Goal: Task Accomplishment & Management: Use online tool/utility

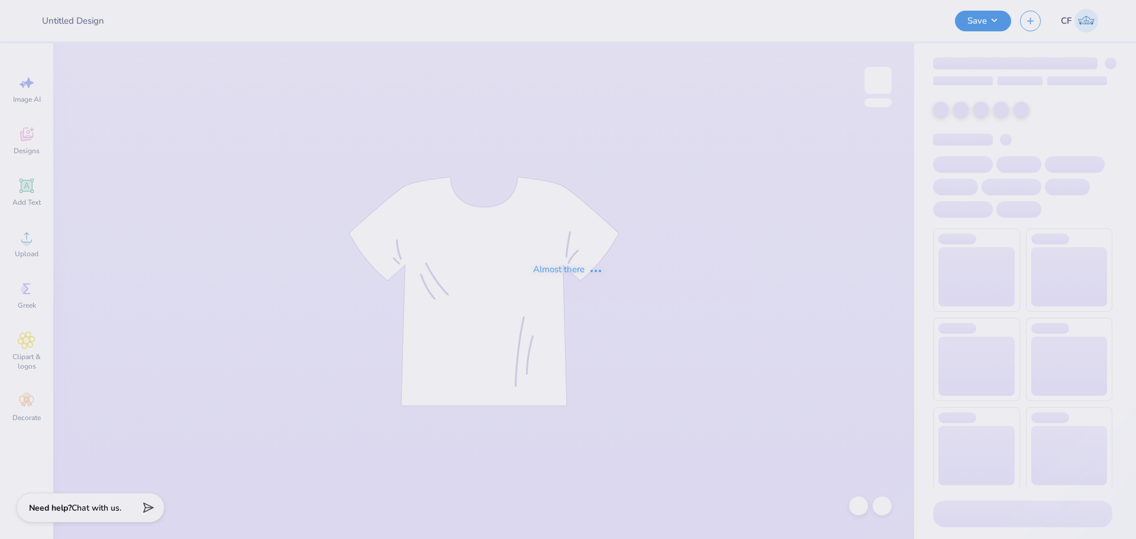
type input "[GEOGRAPHIC_DATA][US_STATE] : [PERSON_NAME]"
type input "12"
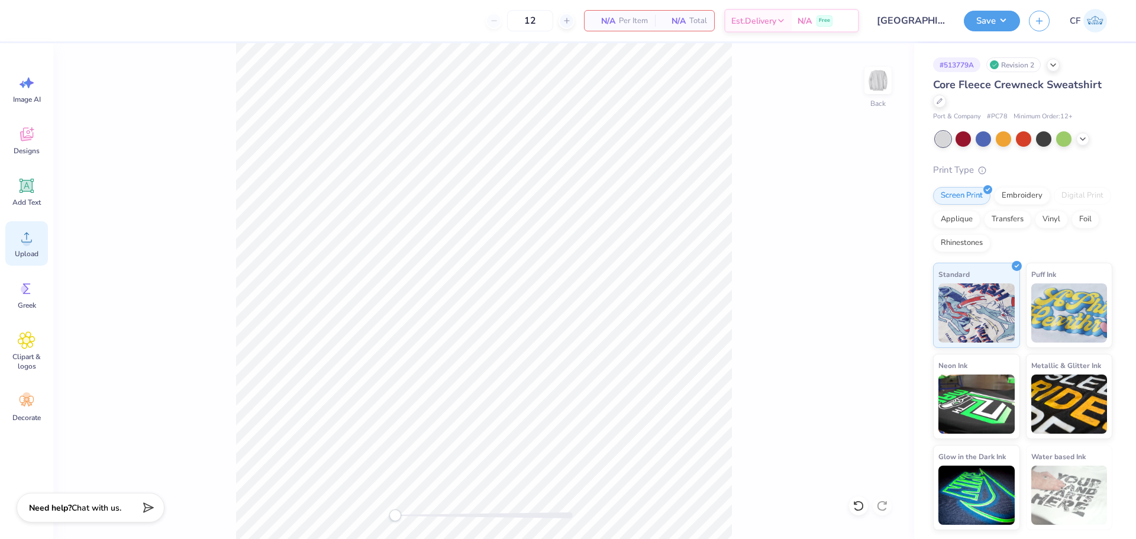
click at [31, 240] on icon at bounding box center [27, 237] width 18 height 18
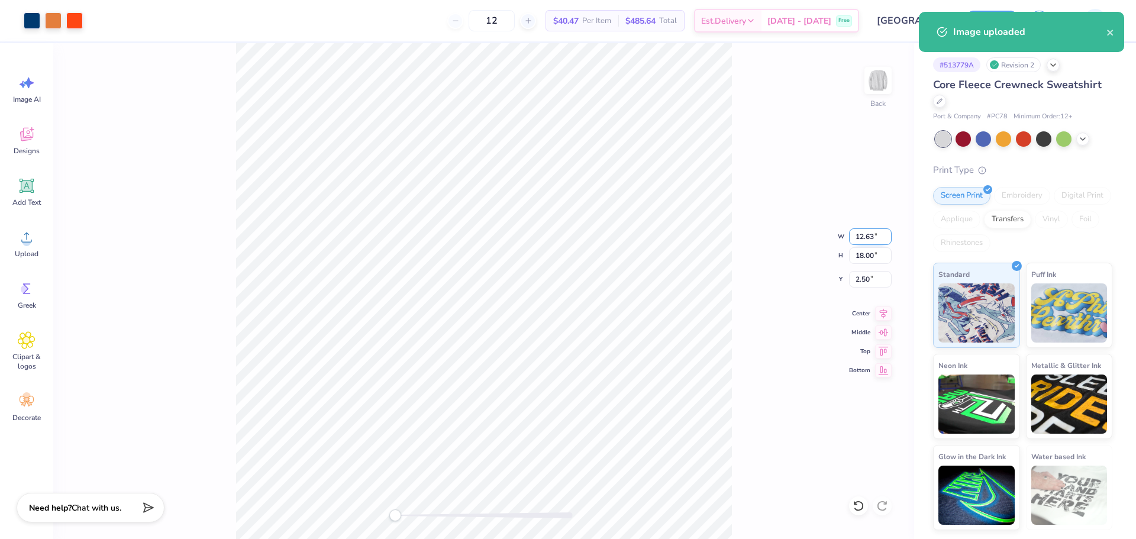
click at [861, 237] on input "12.63" at bounding box center [870, 236] width 43 height 17
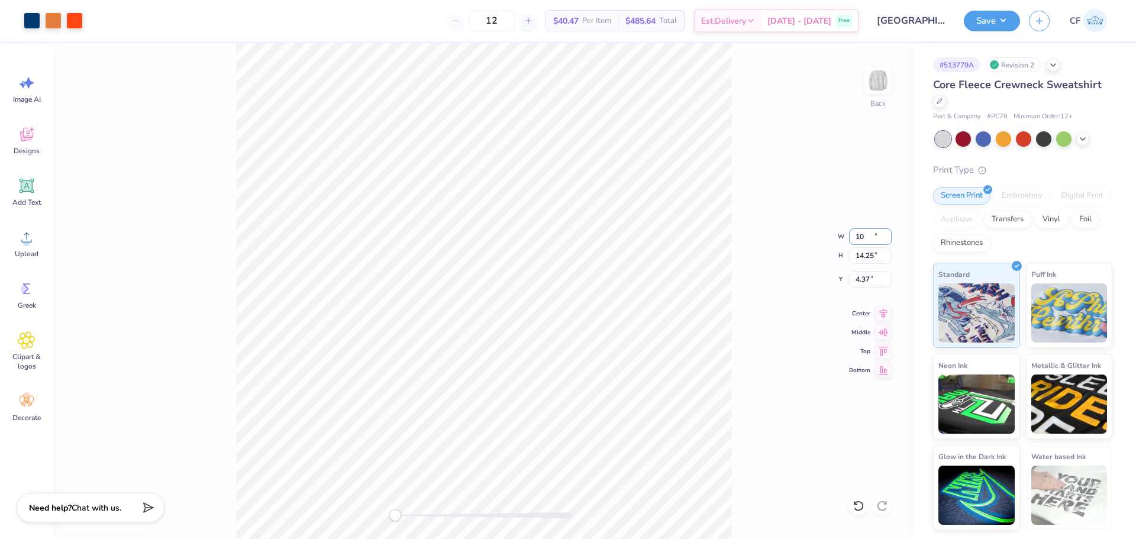
type input "10.00"
type input "14.25"
click at [865, 280] on input "4.37" at bounding box center [870, 279] width 43 height 17
type input "3"
click at [988, 15] on button "Save" at bounding box center [992, 19] width 56 height 21
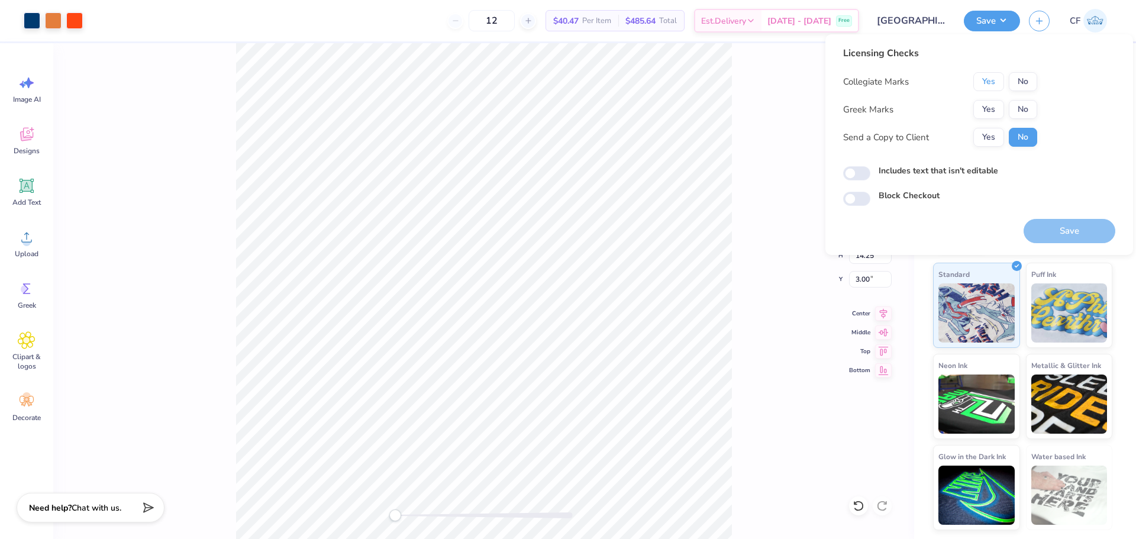
drag, startPoint x: 984, startPoint y: 78, endPoint x: 985, endPoint y: 97, distance: 18.9
click at [984, 79] on button "Yes" at bounding box center [988, 81] width 31 height 19
click at [985, 108] on button "Yes" at bounding box center [988, 109] width 31 height 19
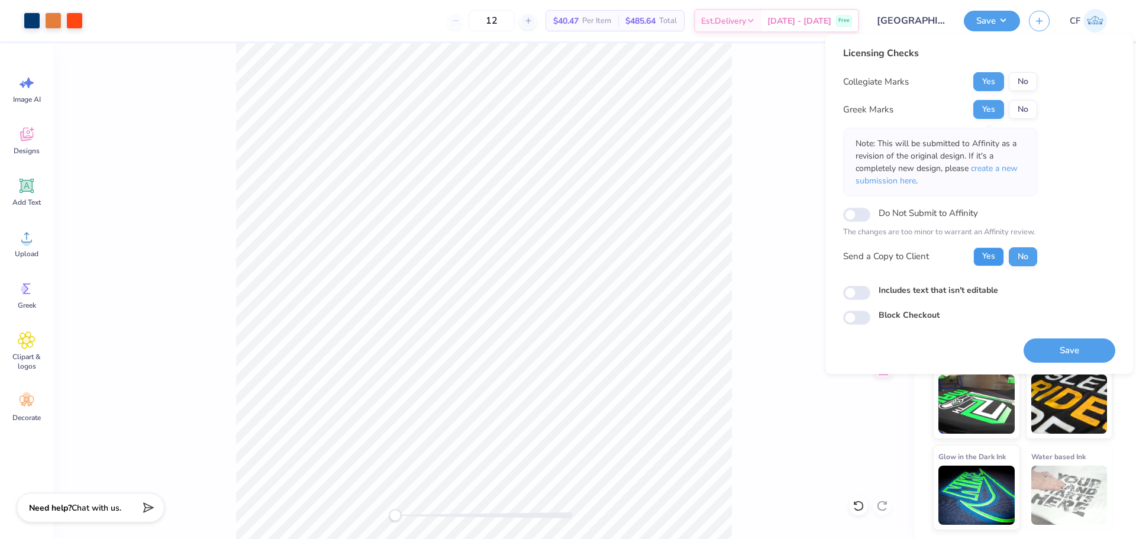
click at [991, 251] on button "Yes" at bounding box center [988, 256] width 31 height 19
drag, startPoint x: 852, startPoint y: 295, endPoint x: 903, endPoint y: 308, distance: 52.7
click at [852, 295] on input "Includes text that isn't editable" at bounding box center [856, 293] width 27 height 14
checkbox input "true"
click at [1046, 352] on button "Save" at bounding box center [1069, 350] width 92 height 24
